Goal: Transaction & Acquisition: Purchase product/service

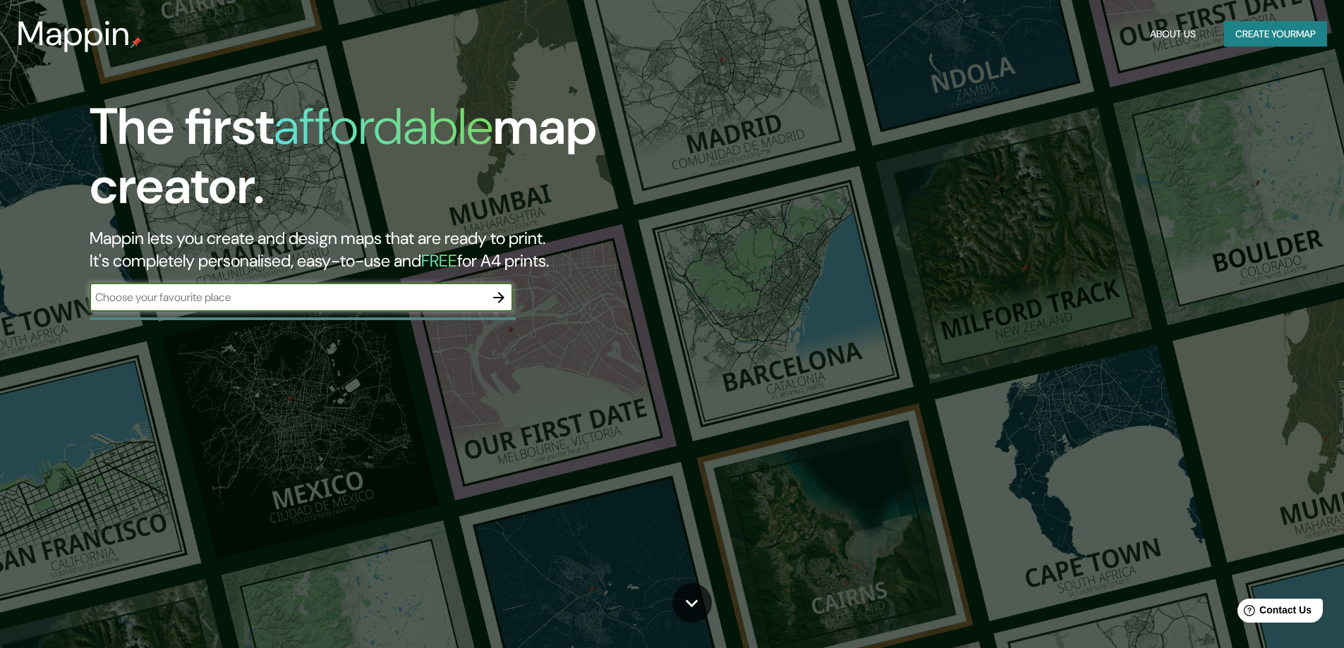
click at [380, 294] on input "text" at bounding box center [287, 297] width 395 height 16
type input "Villa tunari"
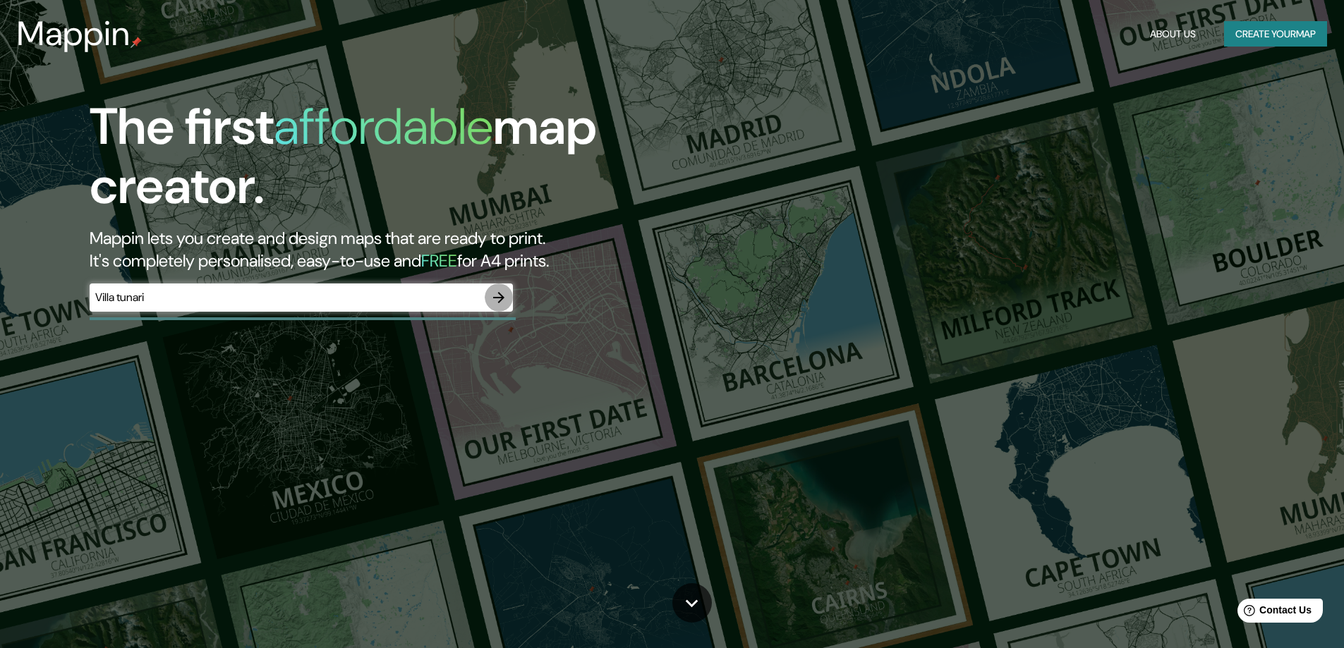
click at [494, 285] on button "button" at bounding box center [499, 298] width 28 height 28
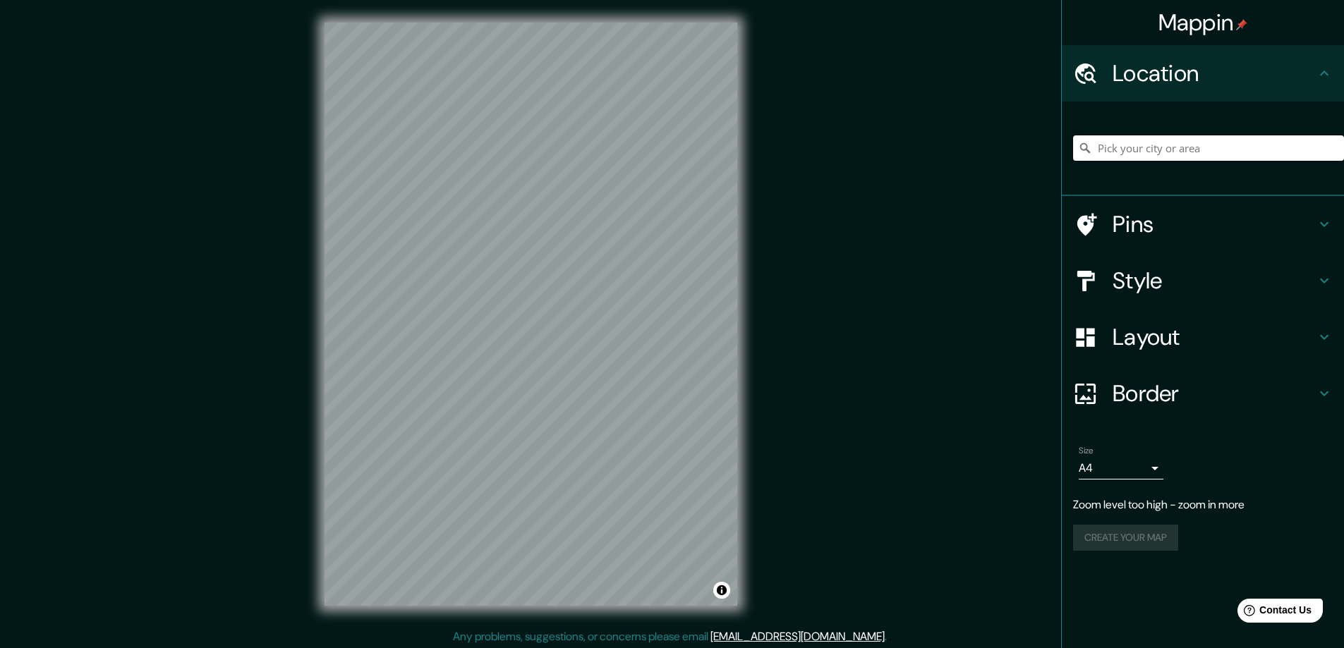
click at [1149, 158] on input "Pick your city or area" at bounding box center [1208, 147] width 271 height 25
click at [558, 272] on div at bounding box center [553, 271] width 11 height 11
click at [558, 272] on div at bounding box center [552, 271] width 11 height 11
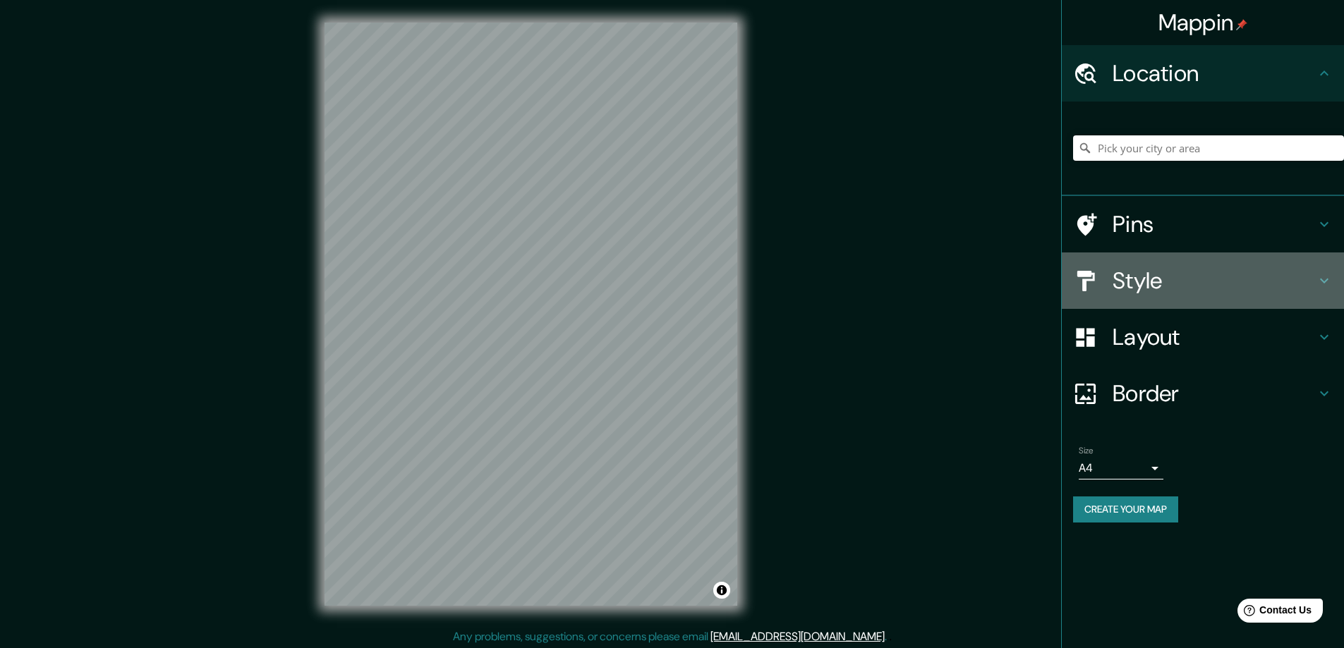
click at [1200, 280] on h4 "Style" at bounding box center [1213, 281] width 203 height 28
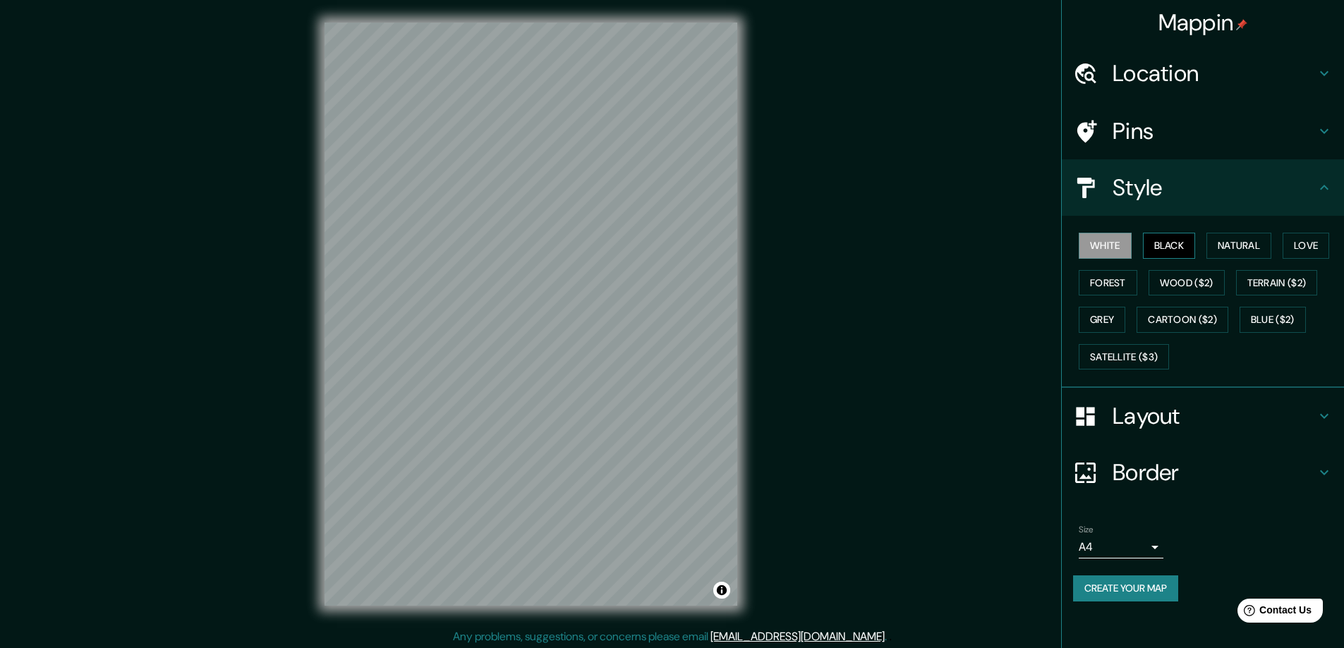
click at [1186, 248] on button "Black" at bounding box center [1169, 246] width 53 height 26
click at [1239, 248] on button "Natural" at bounding box center [1238, 246] width 65 height 26
click at [1316, 248] on button "Love" at bounding box center [1305, 246] width 47 height 26
click at [1285, 282] on button "Terrain ($2)" at bounding box center [1277, 283] width 82 height 26
click at [1260, 330] on button "Blue ($2)" at bounding box center [1272, 320] width 66 height 26
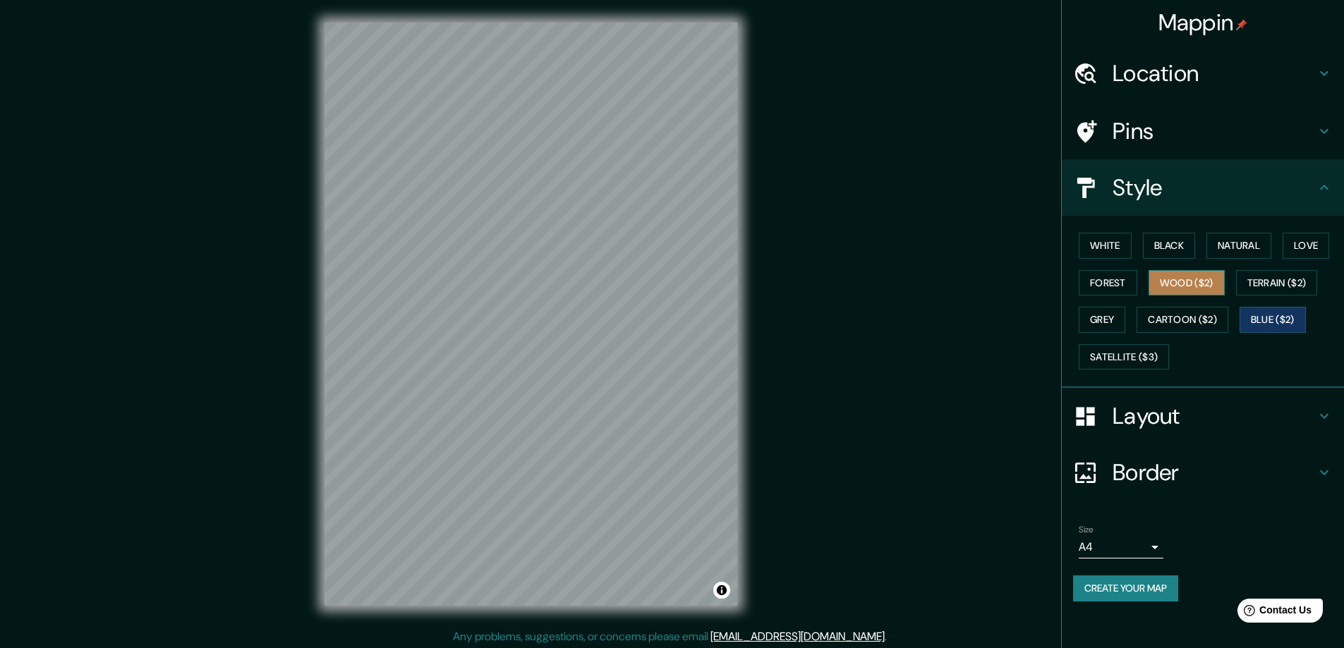
click at [1190, 288] on button "Wood ($2)" at bounding box center [1186, 283] width 76 height 26
click at [1181, 324] on button "Cartoon ($2)" at bounding box center [1182, 320] width 92 height 26
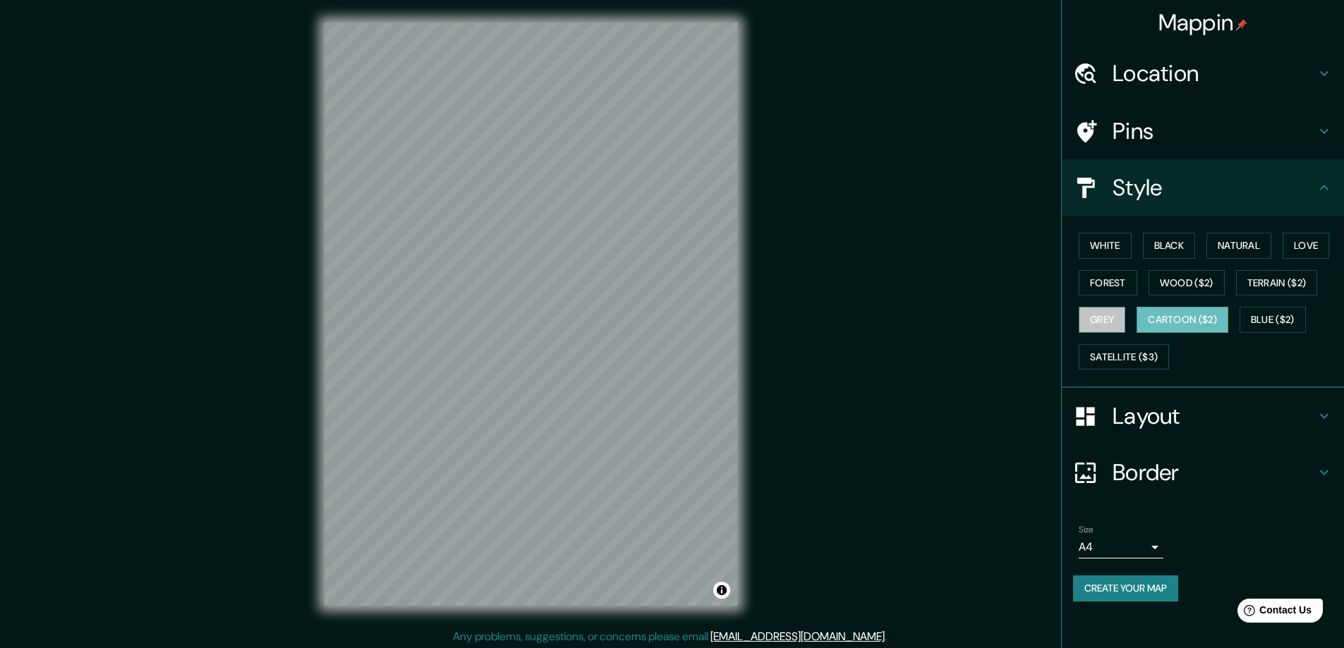
click at [1107, 324] on button "Grey" at bounding box center [1101, 320] width 47 height 26
click at [1122, 277] on button "Forest" at bounding box center [1107, 283] width 59 height 26
click at [1114, 312] on button "Grey" at bounding box center [1101, 320] width 47 height 26
click at [1174, 250] on button "Black" at bounding box center [1169, 246] width 53 height 26
click at [1241, 259] on div "White Black Natural Love Forest Wood ($2) Terrain ($2) Grey Cartoon ($2) Blue (…" at bounding box center [1208, 301] width 271 height 148
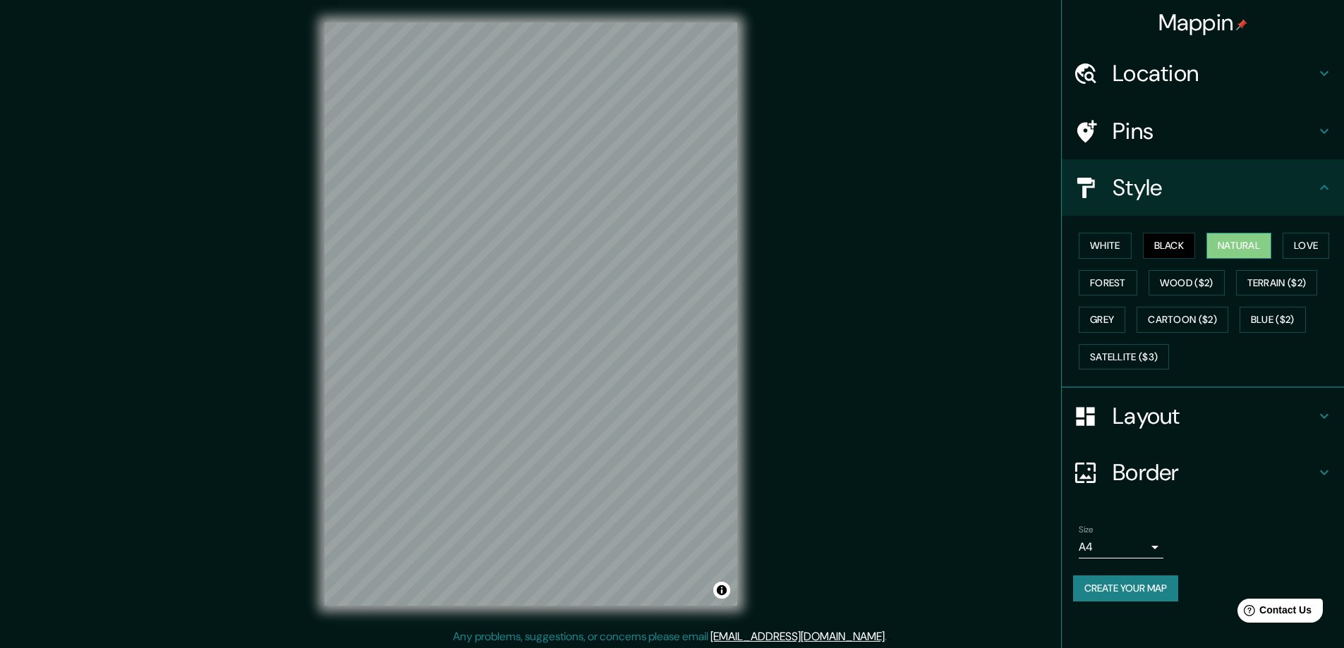
click at [1250, 250] on button "Natural" at bounding box center [1238, 246] width 65 height 26
click at [1303, 237] on button "Love" at bounding box center [1305, 246] width 47 height 26
click at [1119, 282] on button "Forest" at bounding box center [1107, 283] width 59 height 26
click at [1175, 285] on button "Wood ($2)" at bounding box center [1186, 283] width 76 height 26
click at [1257, 284] on button "Terrain ($2)" at bounding box center [1277, 283] width 82 height 26
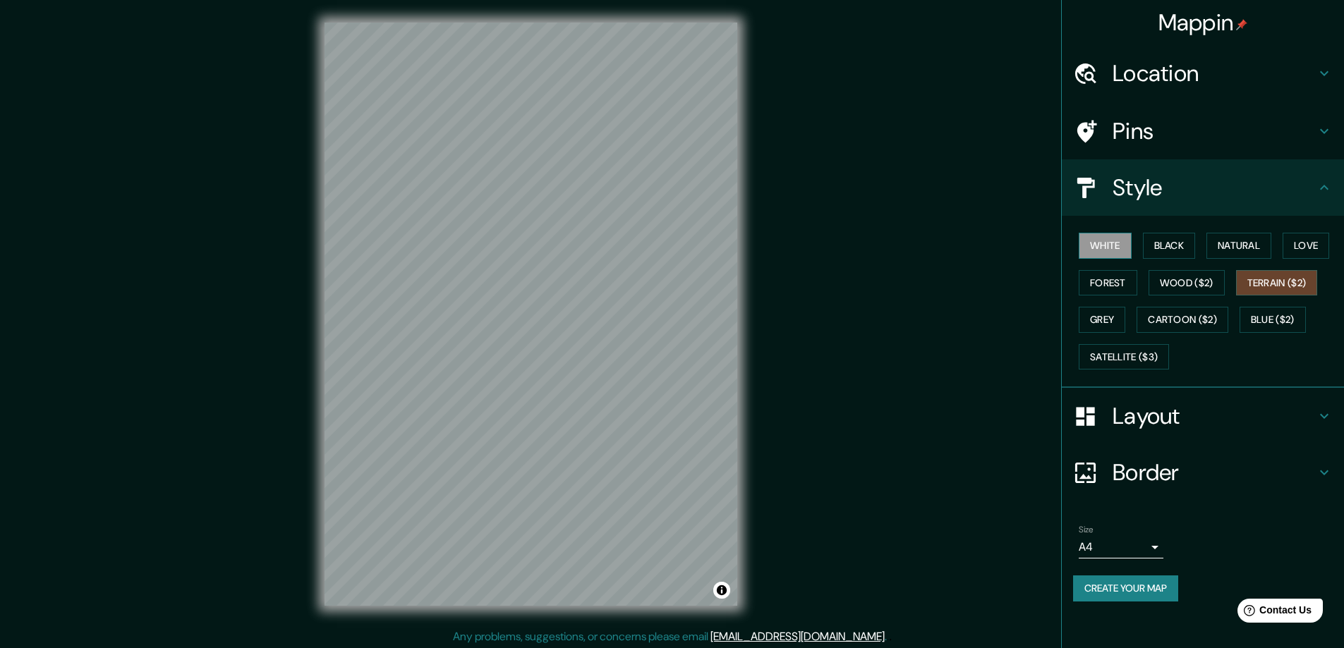
click at [1087, 239] on button "White" at bounding box center [1104, 246] width 53 height 26
click at [1161, 323] on button "Cartoon ($2)" at bounding box center [1182, 320] width 92 height 26
click at [1257, 324] on button "Blue ($2)" at bounding box center [1272, 320] width 66 height 26
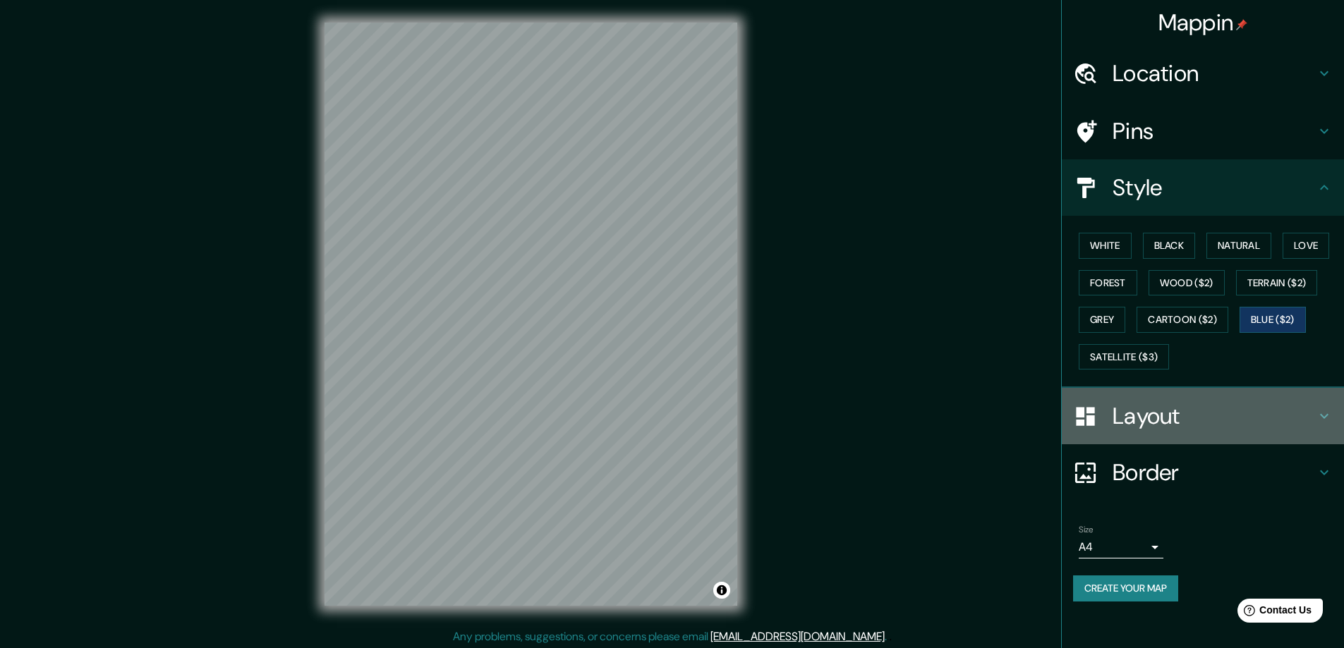
click at [1155, 419] on h4 "Layout" at bounding box center [1213, 416] width 203 height 28
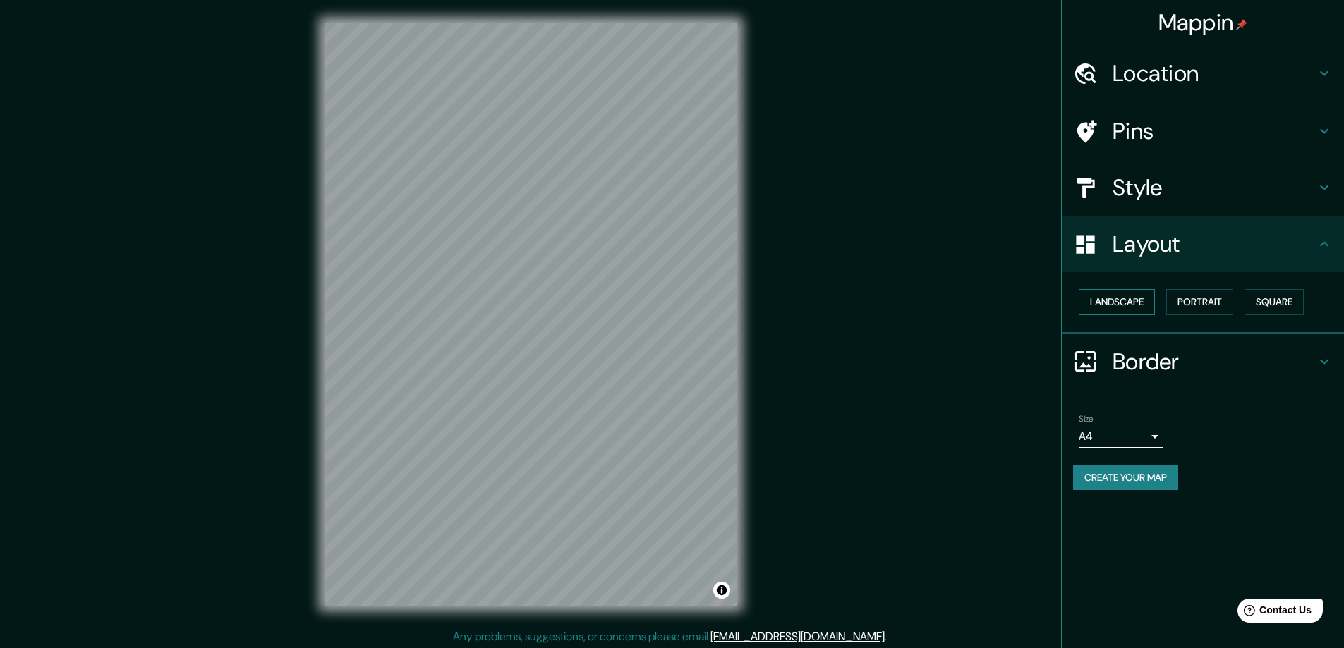
click at [1132, 301] on button "Landscape" at bounding box center [1116, 302] width 76 height 26
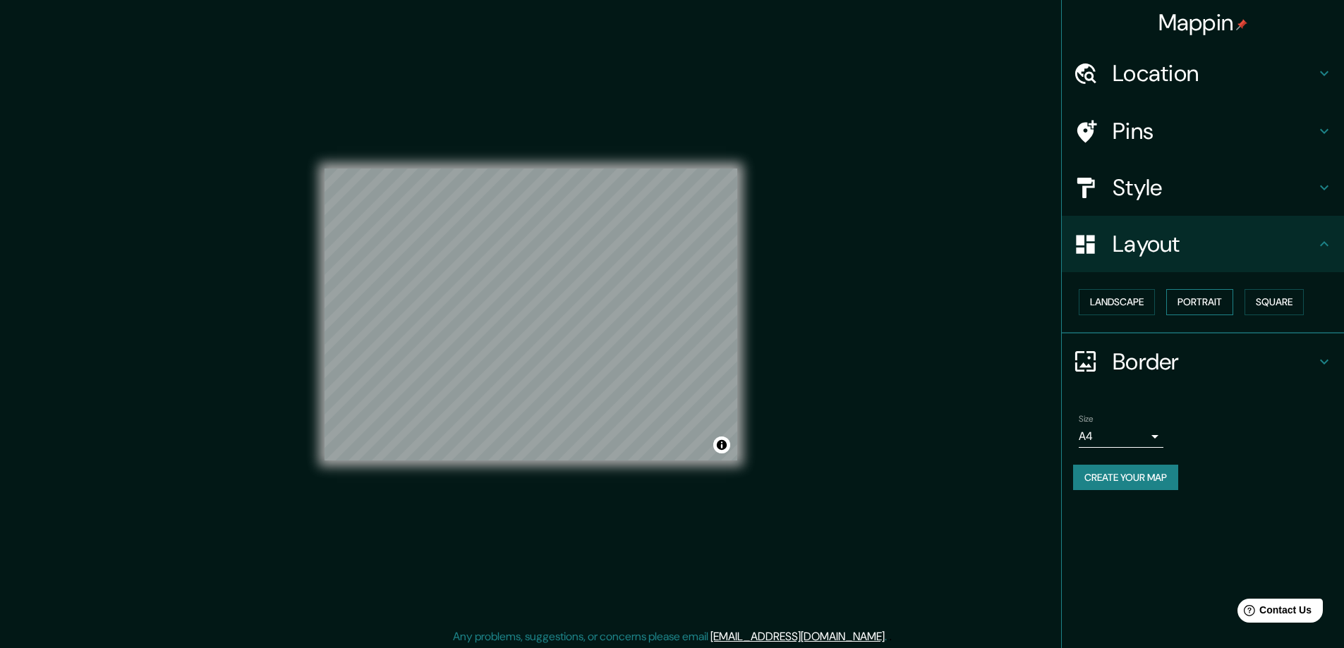
click at [1214, 301] on button "Portrait" at bounding box center [1199, 302] width 67 height 26
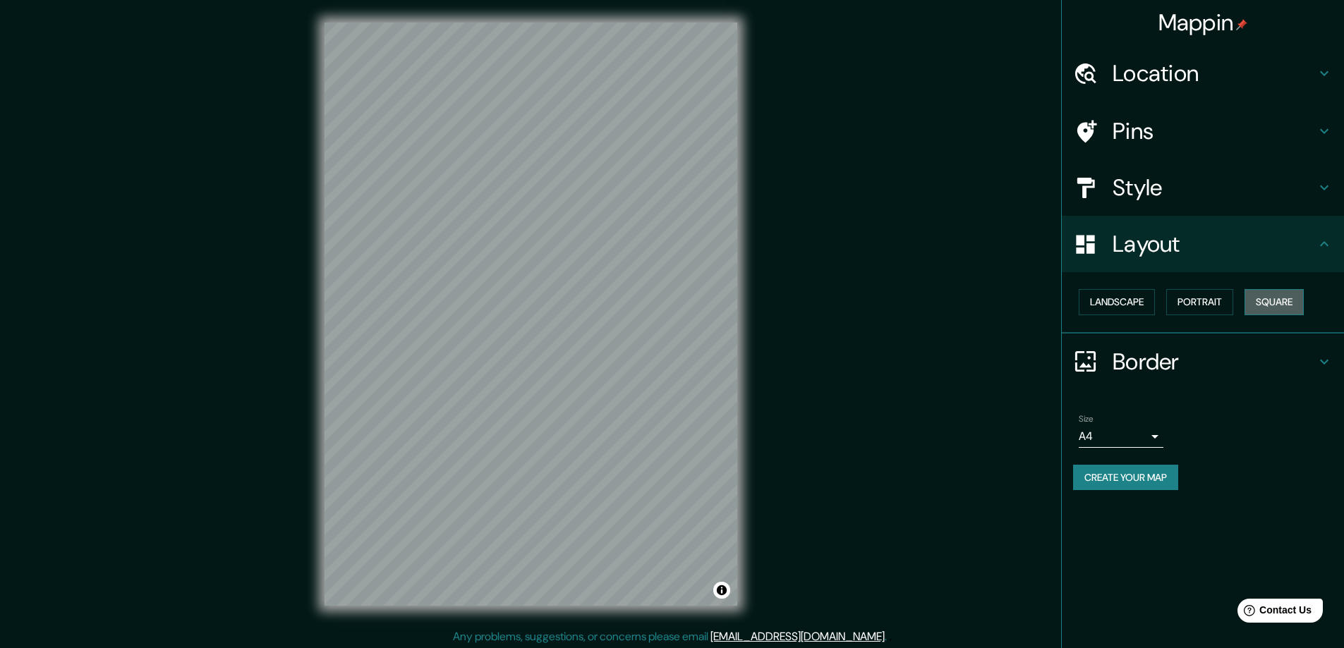
click at [1279, 304] on button "Square" at bounding box center [1273, 302] width 59 height 26
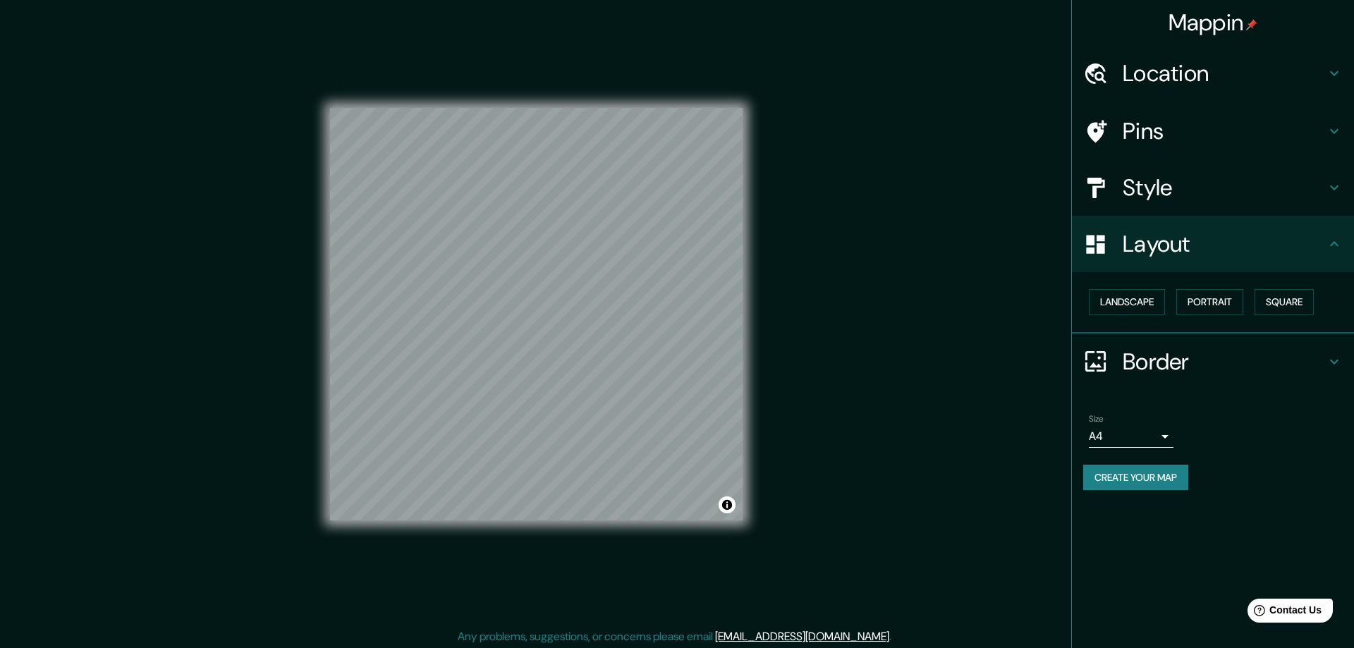
click at [1151, 433] on body "Mappin Location Pins Style Layout Landscape Portrait Square Border Choose a bor…" at bounding box center [677, 324] width 1354 height 648
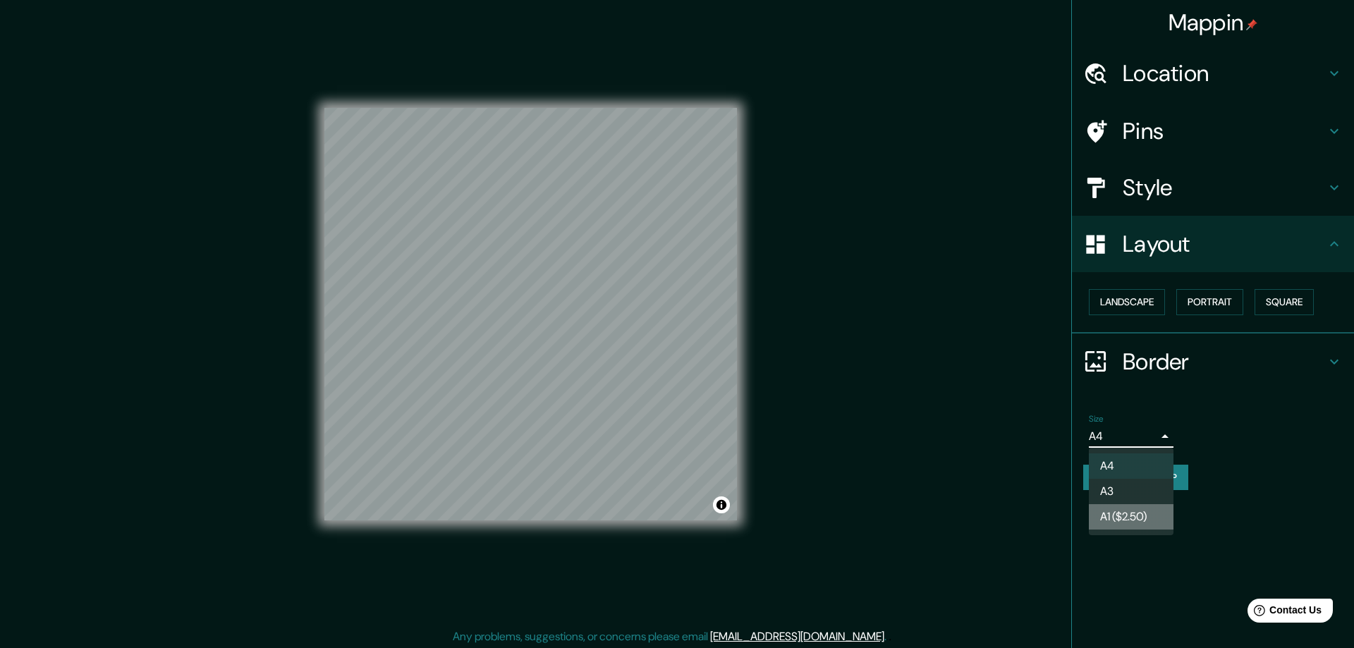
click at [1121, 523] on li "A1 ($2.50)" at bounding box center [1131, 516] width 85 height 25
type input "a3"
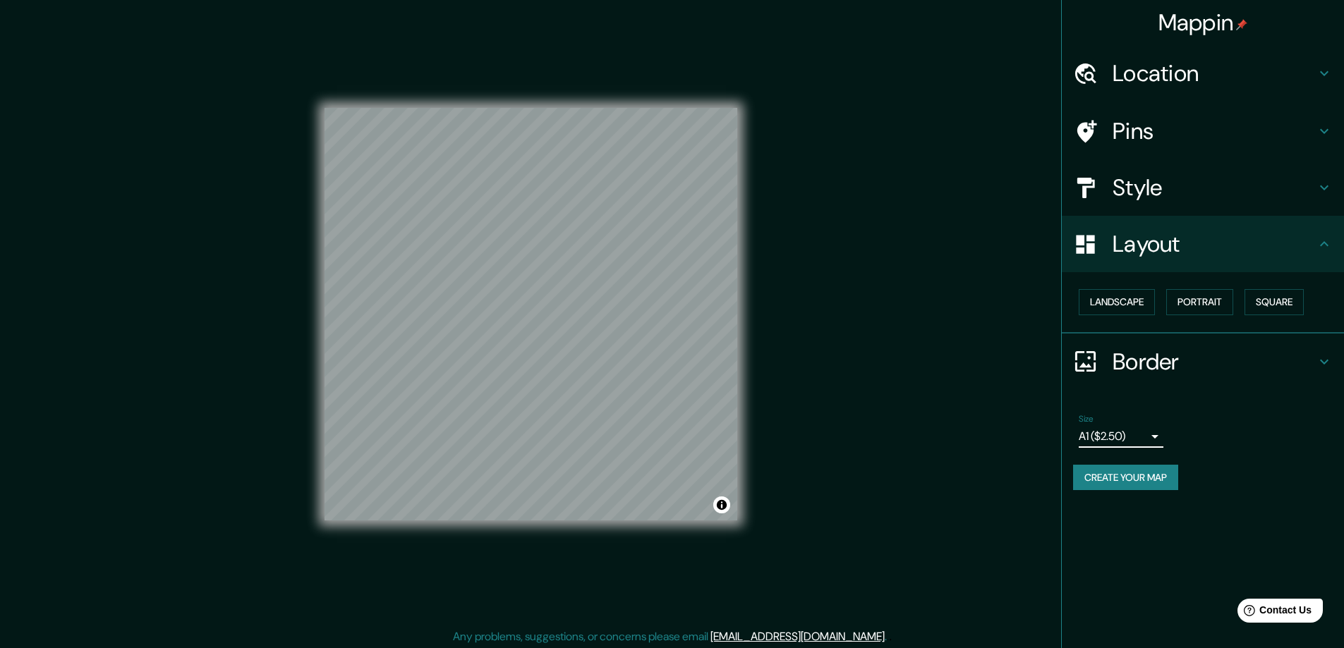
click at [1140, 175] on h4 "Style" at bounding box center [1213, 187] width 203 height 28
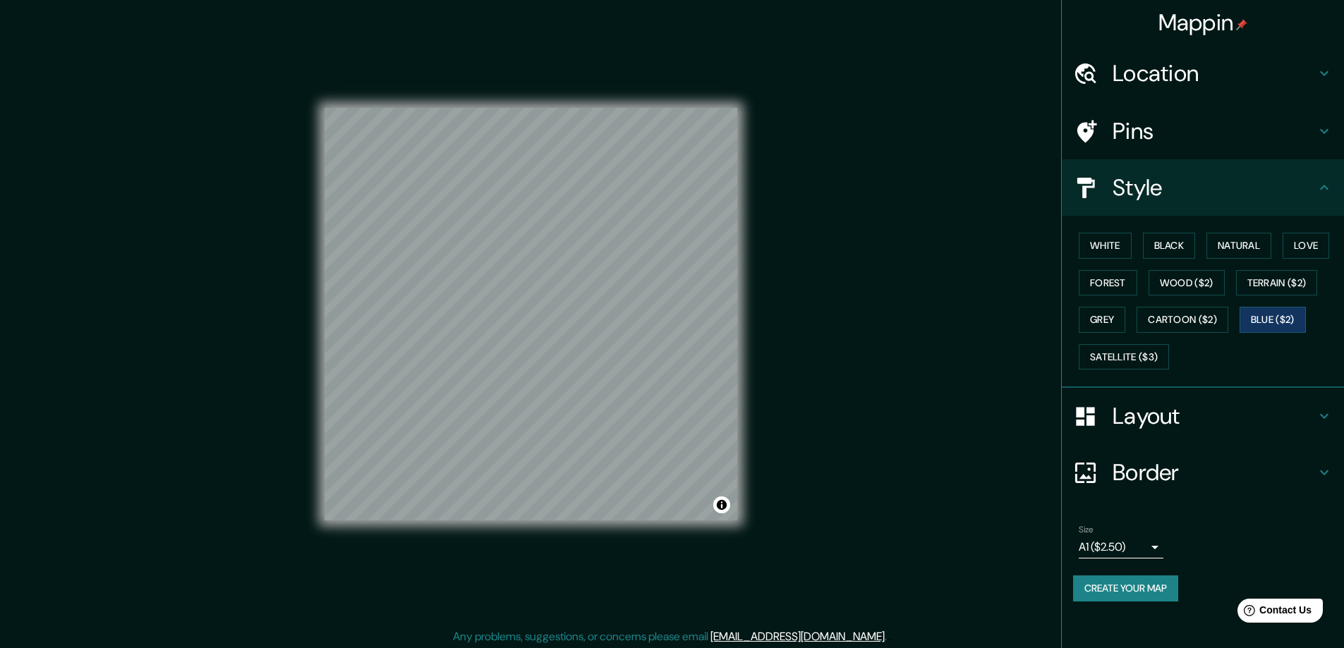
scroll to position [3, 0]
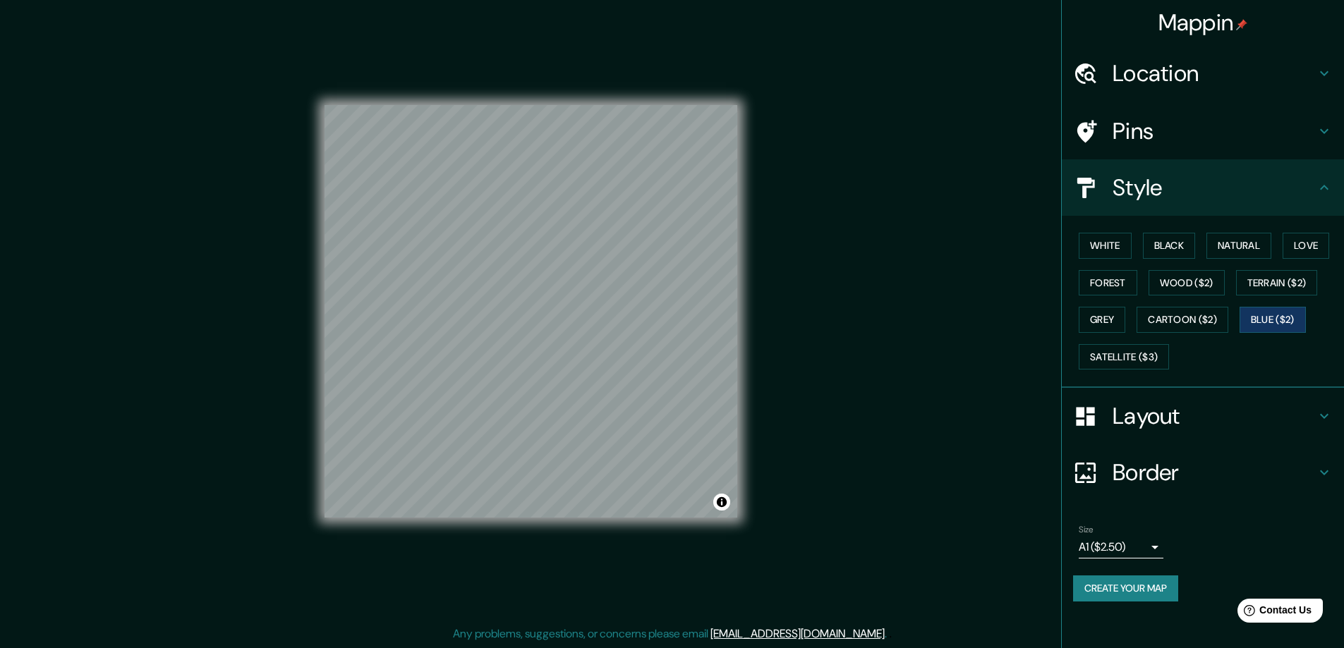
click at [1210, 67] on h4 "Location" at bounding box center [1213, 73] width 203 height 28
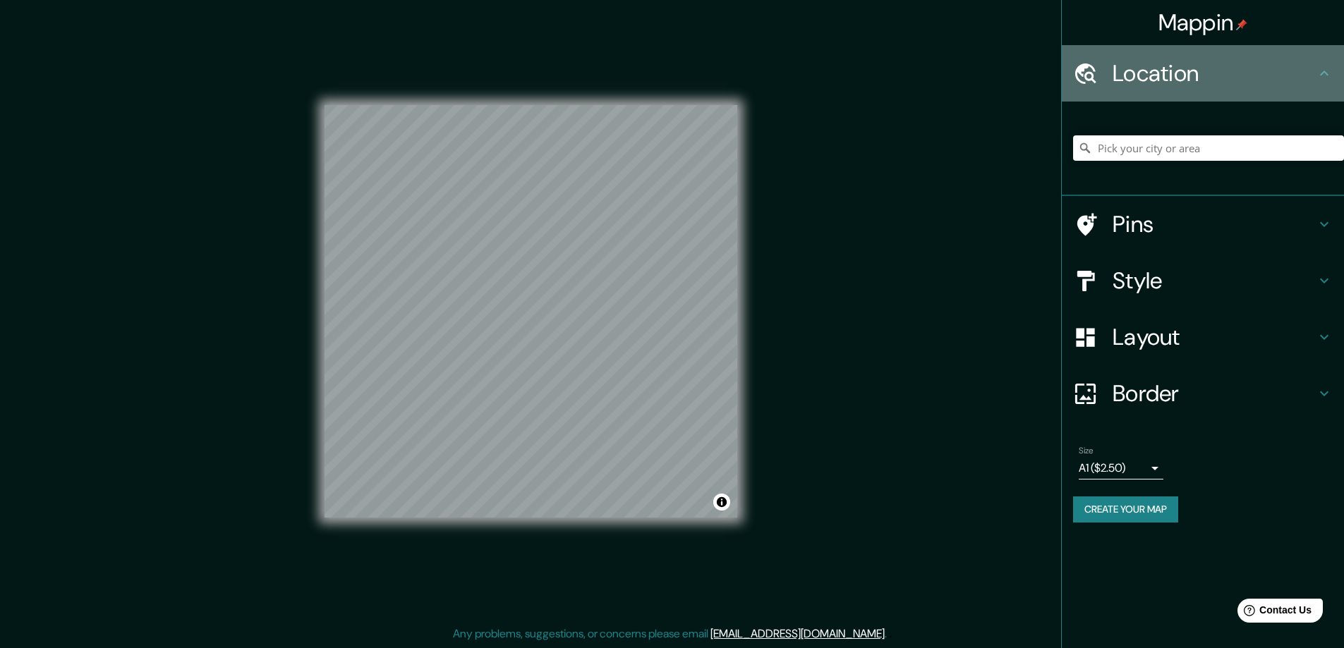
click at [1210, 67] on h4 "Location" at bounding box center [1213, 73] width 203 height 28
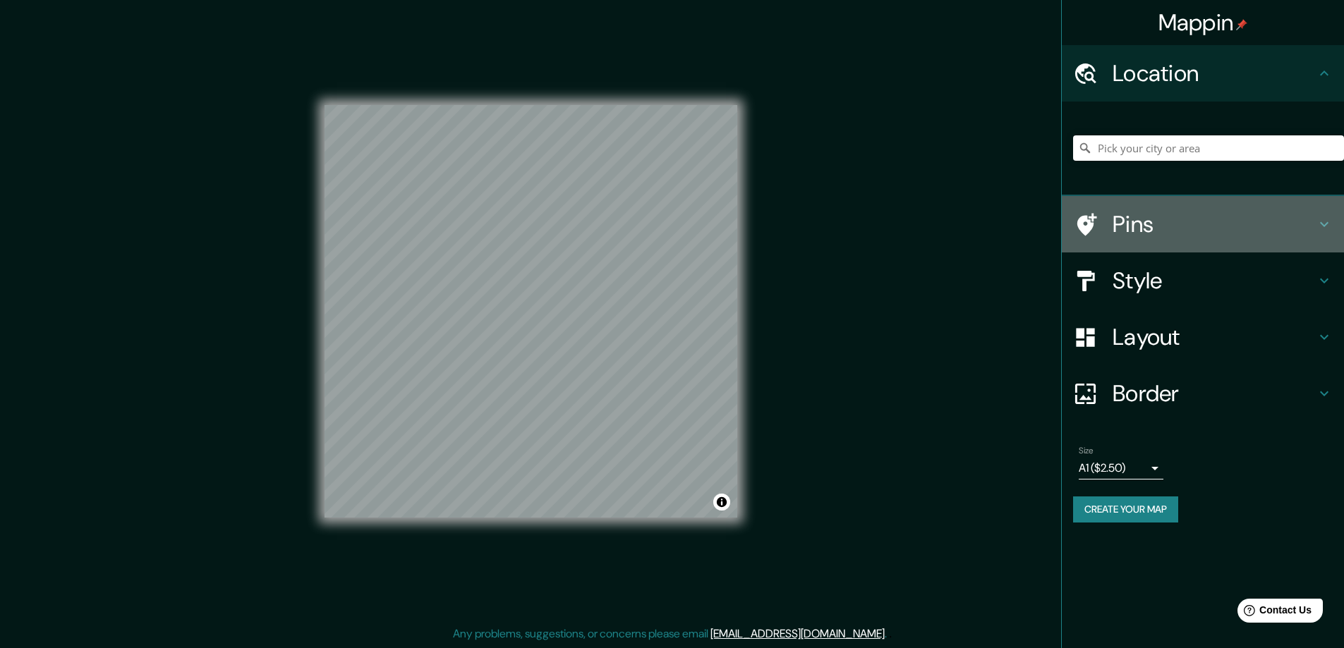
click at [1157, 221] on h4 "Pins" at bounding box center [1213, 224] width 203 height 28
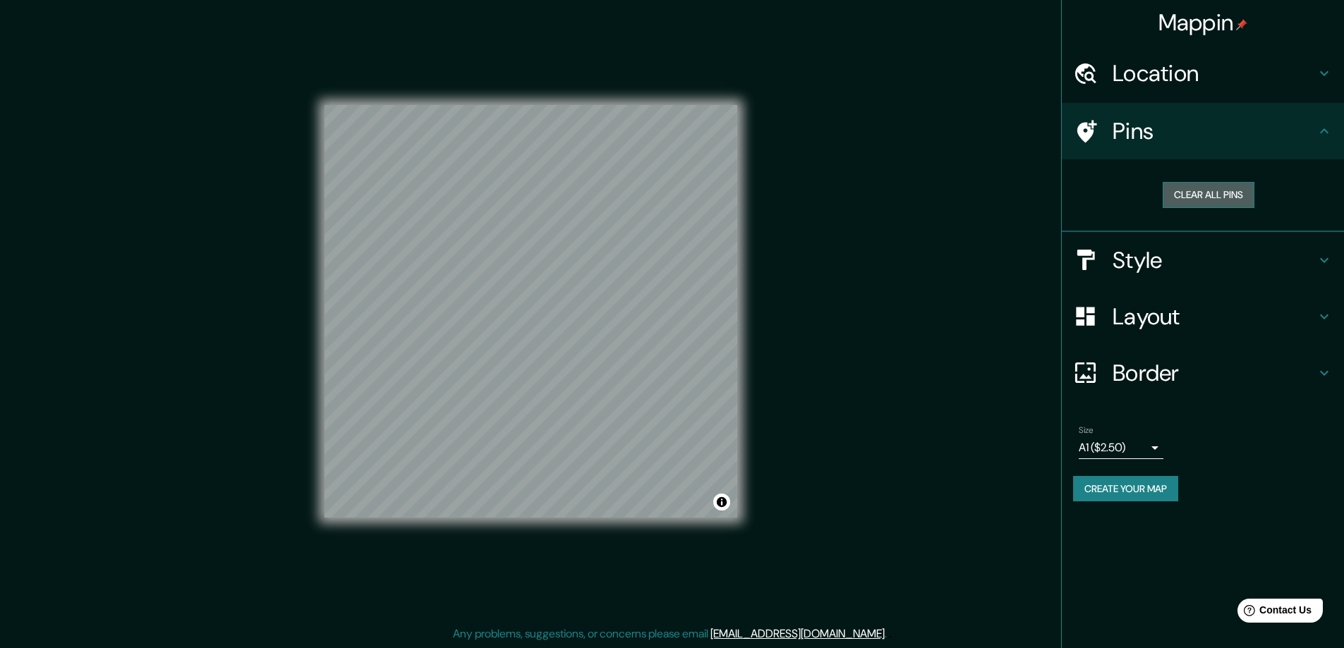
click at [1191, 205] on button "Clear all pins" at bounding box center [1208, 195] width 92 height 26
click at [1179, 255] on h4 "Style" at bounding box center [1213, 260] width 203 height 28
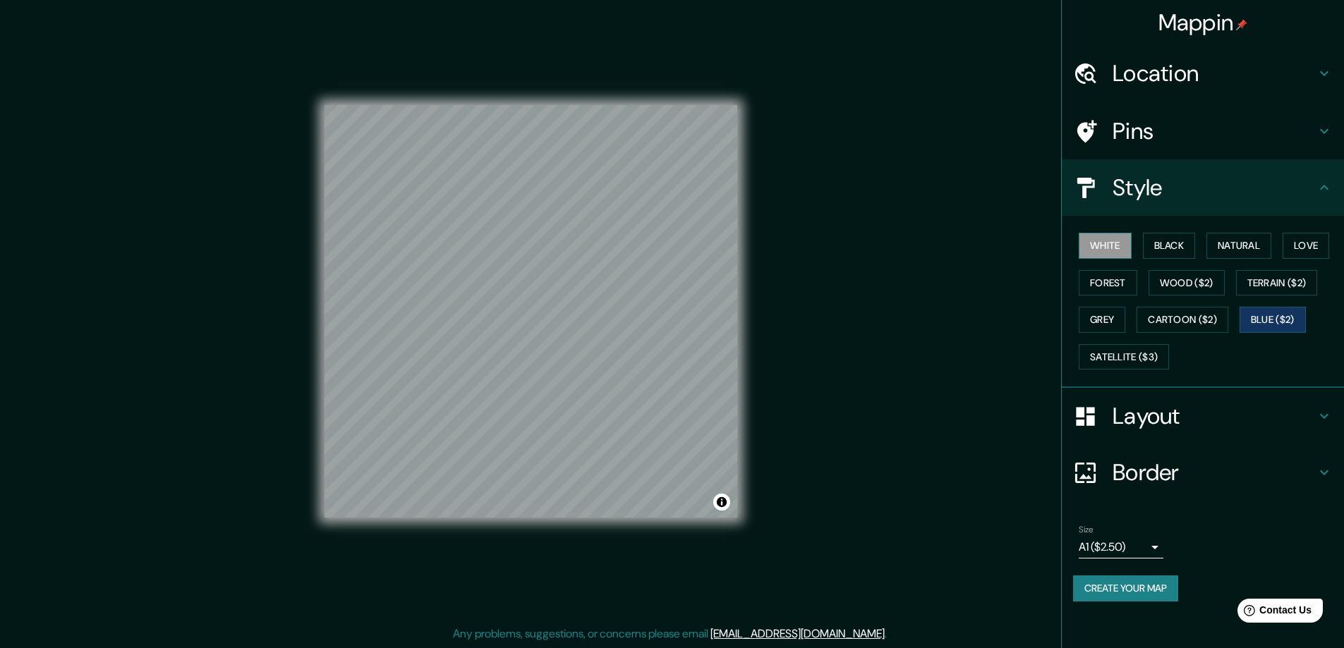
click at [1120, 257] on button "White" at bounding box center [1104, 246] width 53 height 26
click at [1163, 253] on button "Black" at bounding box center [1169, 246] width 53 height 26
click at [1266, 249] on button "Natural" at bounding box center [1238, 246] width 65 height 26
click at [1313, 248] on button "Love" at bounding box center [1305, 246] width 47 height 26
click at [1122, 276] on button "Forest" at bounding box center [1107, 283] width 59 height 26
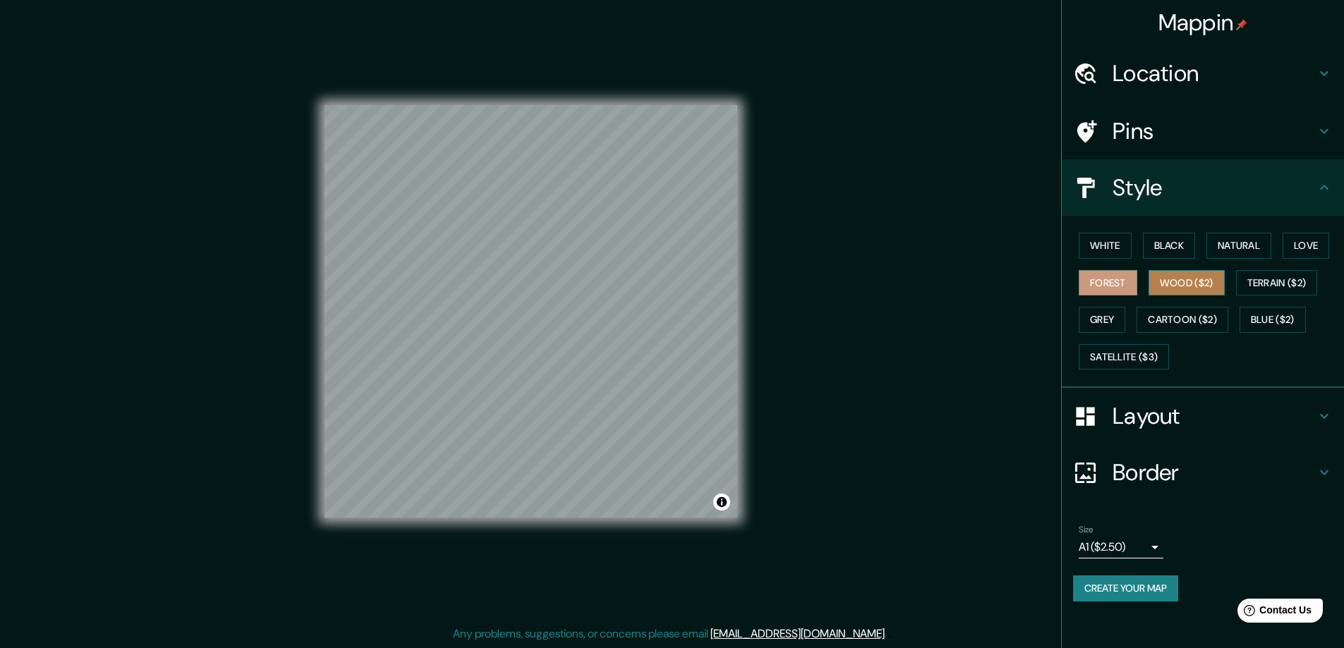
click at [1207, 276] on button "Wood ($2)" at bounding box center [1186, 283] width 76 height 26
click at [1307, 279] on button "Terrain ($2)" at bounding box center [1277, 283] width 82 height 26
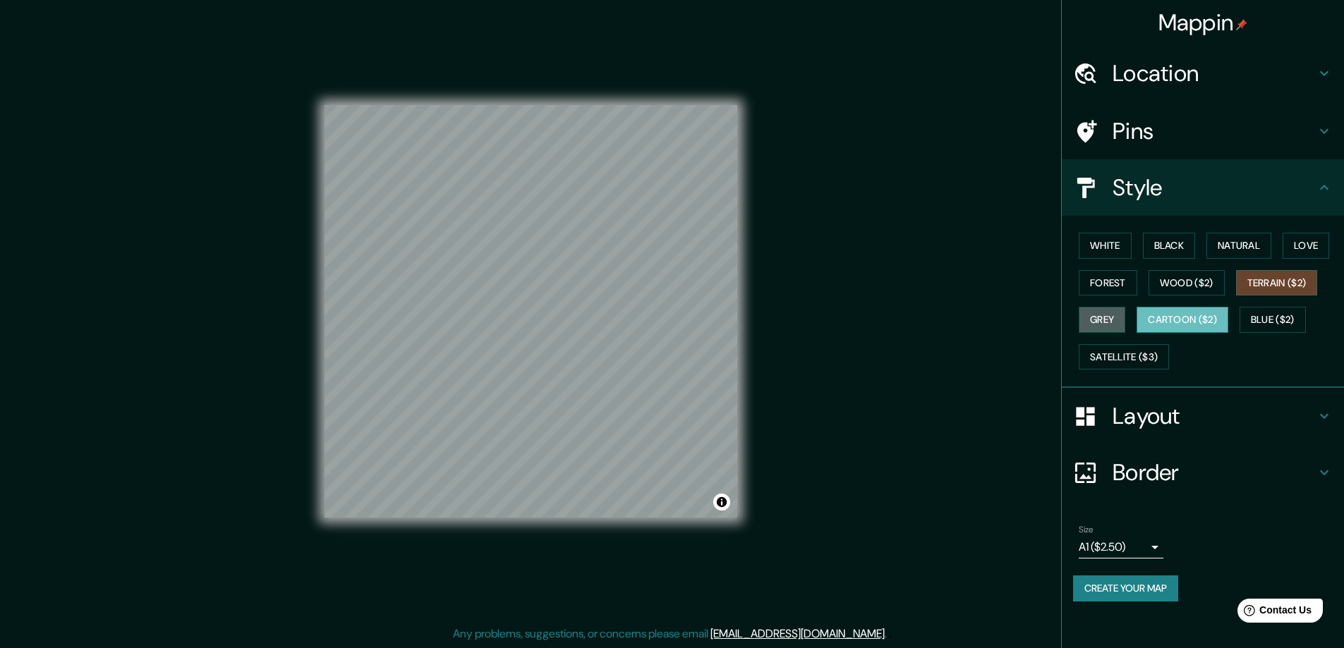
drag, startPoint x: 1095, startPoint y: 317, endPoint x: 1206, endPoint y: 317, distance: 111.4
click at [1097, 317] on button "Grey" at bounding box center [1101, 320] width 47 height 26
click at [1206, 317] on button "Cartoon ($2)" at bounding box center [1182, 320] width 92 height 26
click at [1253, 316] on button "Blue ($2)" at bounding box center [1272, 320] width 66 height 26
click at [1155, 319] on button "Cartoon ($2)" at bounding box center [1182, 320] width 92 height 26
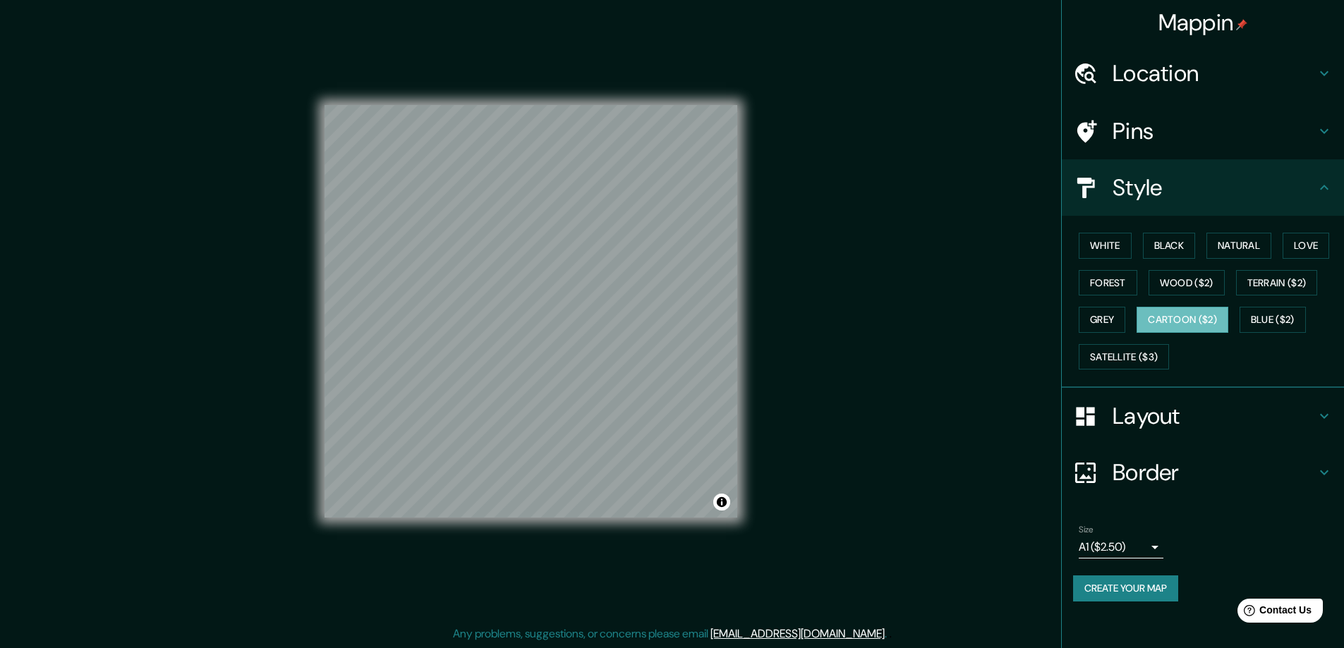
click at [1114, 342] on div "White Black Natural Love Forest Wood ($2) Terrain ($2) Grey Cartoon ($2) Blue (…" at bounding box center [1208, 301] width 271 height 148
click at [1117, 351] on button "Satellite ($3)" at bounding box center [1123, 357] width 90 height 26
